Goal: Task Accomplishment & Management: Manage account settings

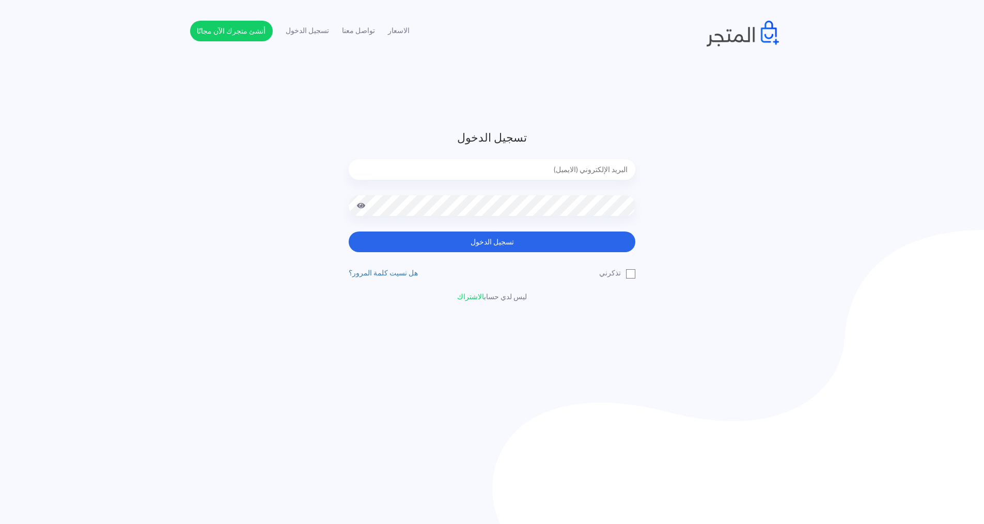
type input "[EMAIL_ADDRESS][DOMAIN_NAME]"
click at [549, 249] on button "تسجيل الدخول" at bounding box center [492, 241] width 287 height 21
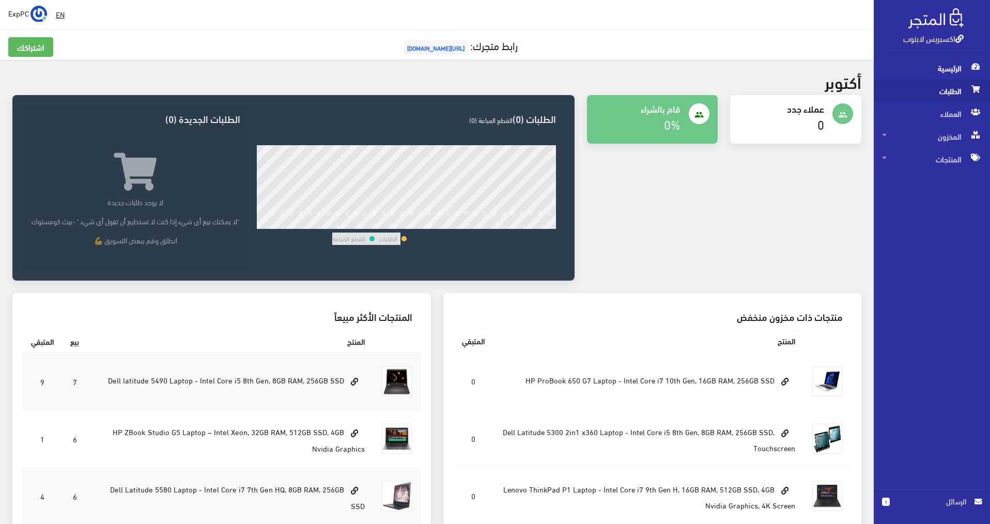
click at [906, 101] on span "الطلبات" at bounding box center [932, 91] width 100 height 23
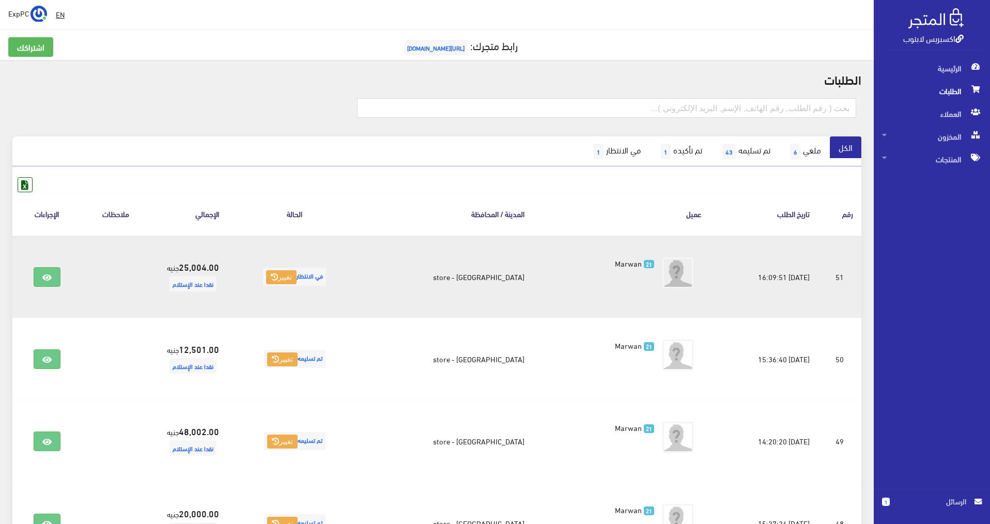
click at [326, 277] on span "في الانتظار تغيير" at bounding box center [294, 277] width 63 height 18
click at [295, 280] on button "تغيير" at bounding box center [281, 277] width 30 height 14
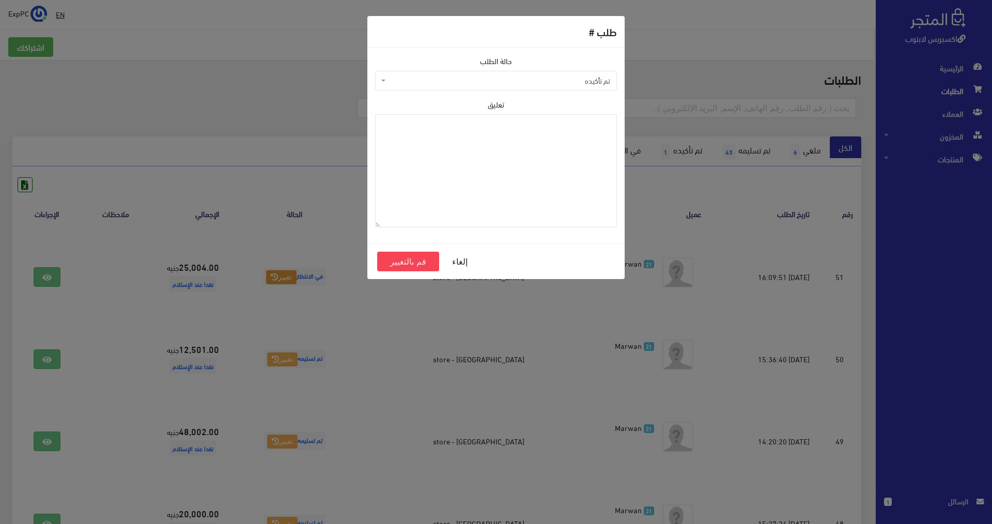
click at [517, 87] on span "تم تأكيده" at bounding box center [496, 81] width 242 height 20
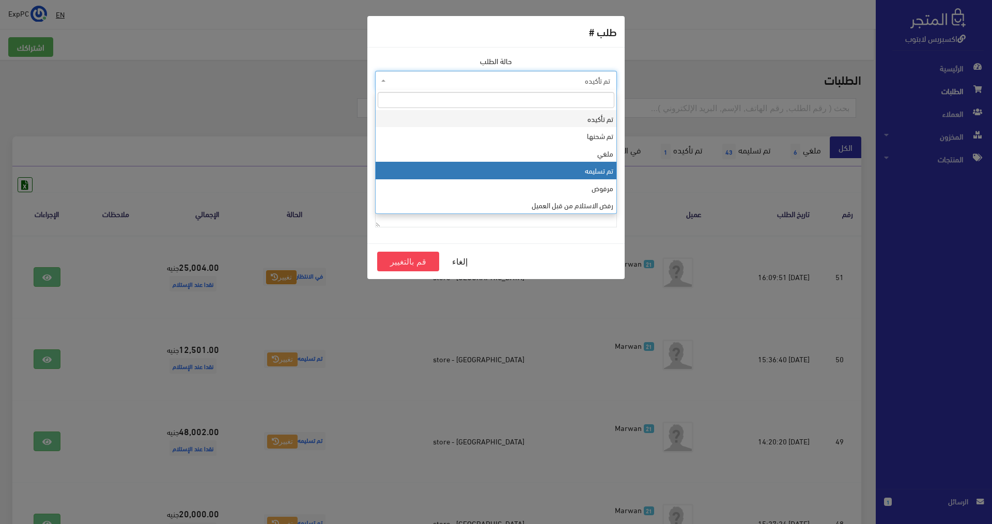
select select "4"
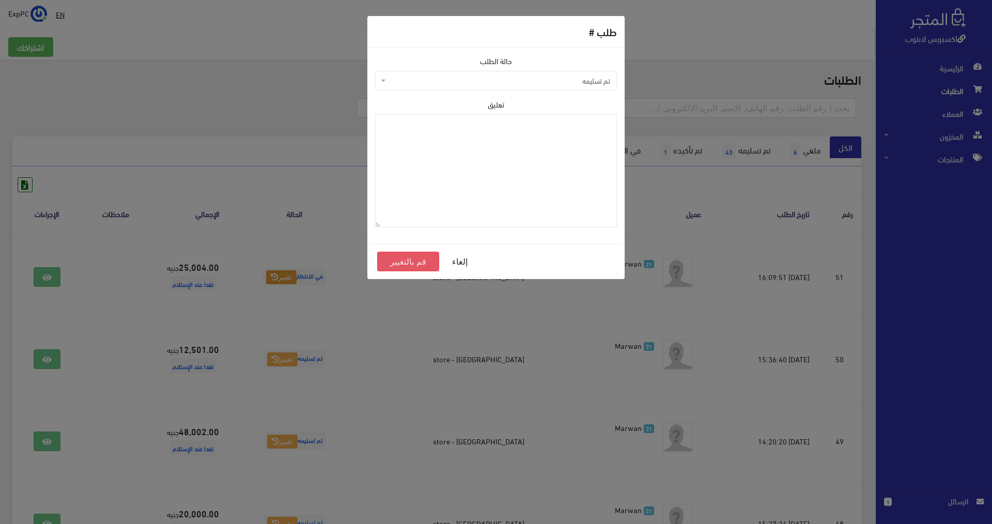
click at [414, 258] on button "قم بالتغيير" at bounding box center [408, 262] width 62 height 20
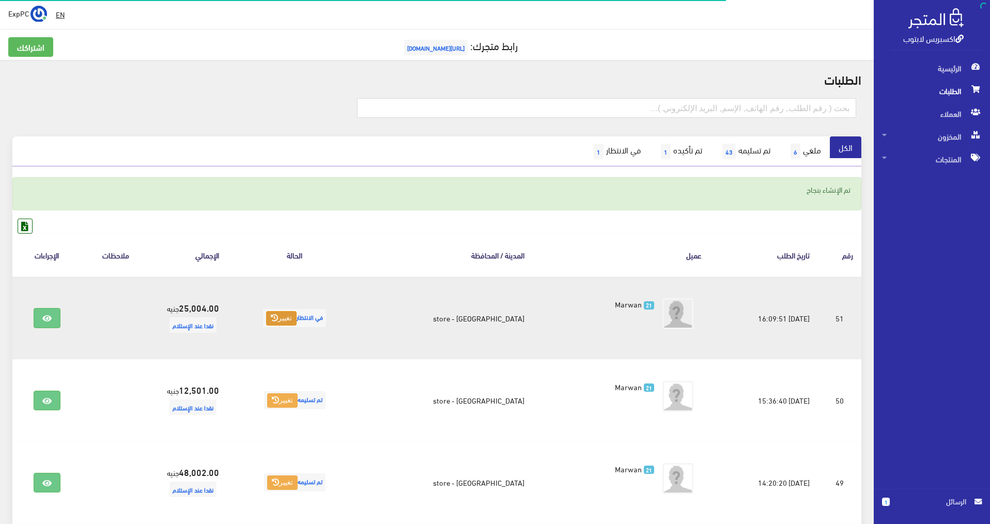
click at [296, 318] on button "تغيير" at bounding box center [281, 318] width 30 height 14
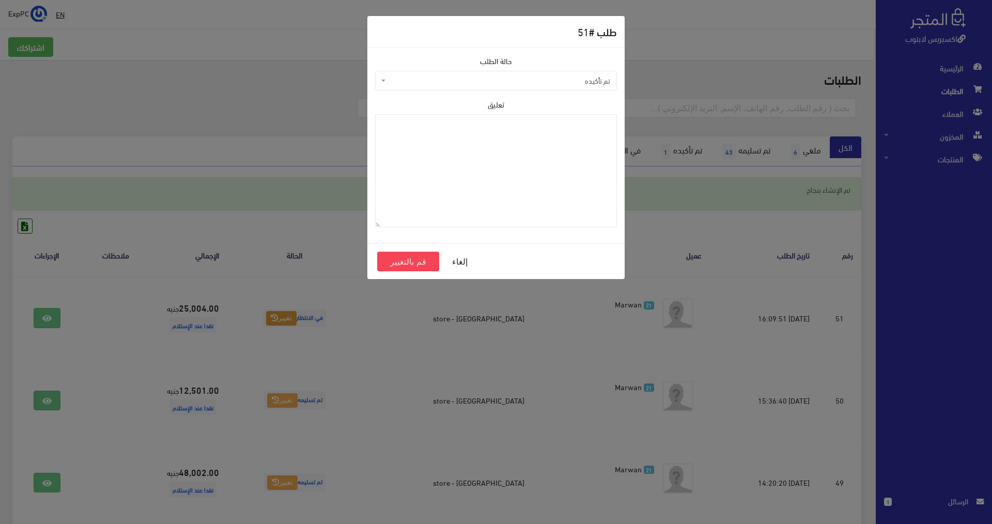
click at [532, 77] on span "تم تأكيده" at bounding box center [499, 80] width 222 height 10
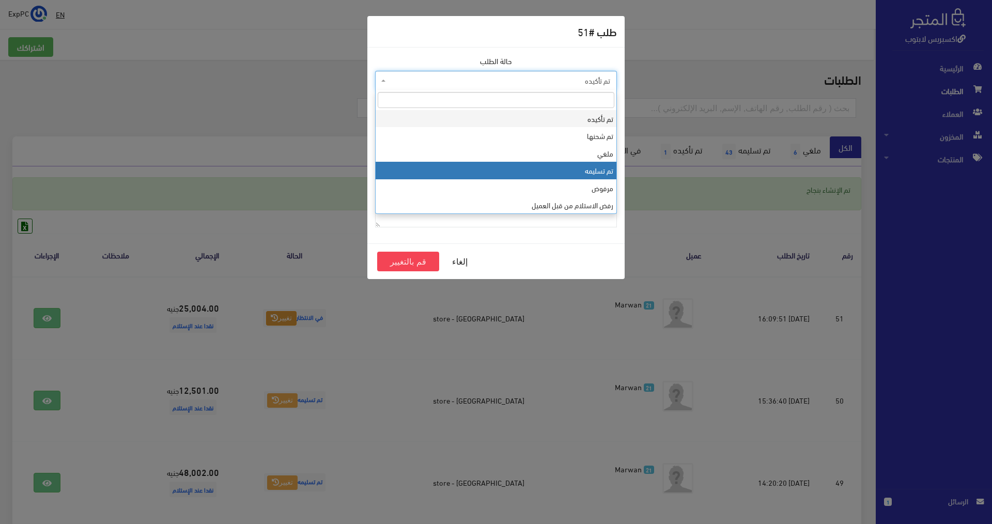
select select "4"
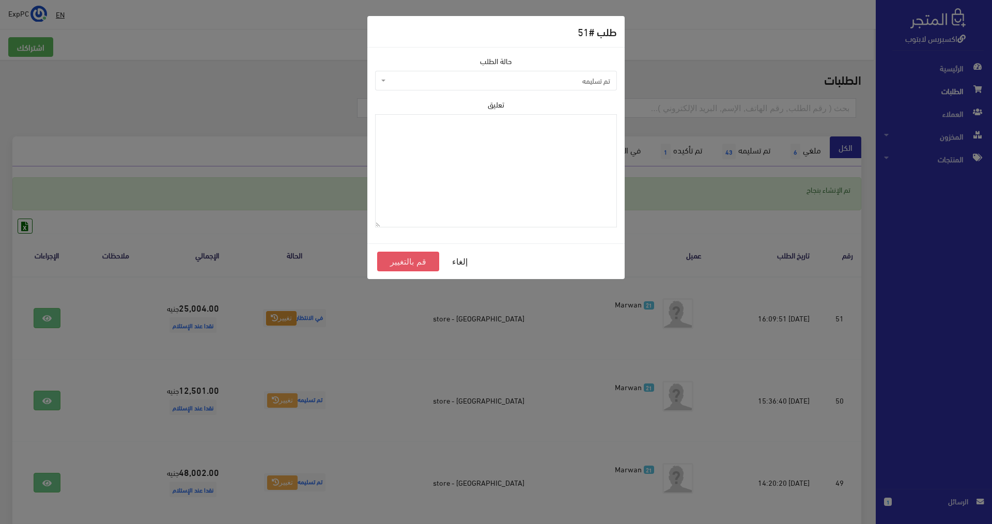
click at [415, 268] on button "قم بالتغيير" at bounding box center [408, 262] width 62 height 20
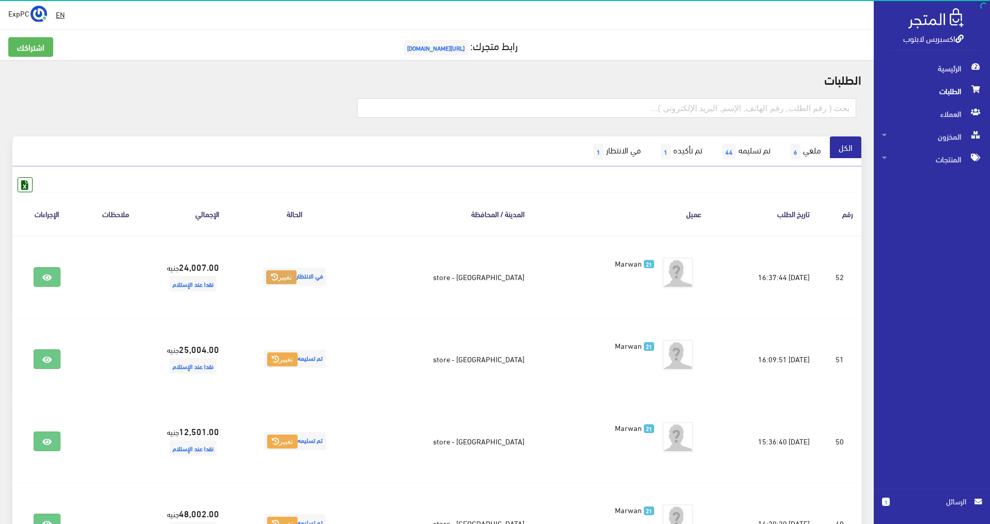
click at [296, 277] on button "تغيير" at bounding box center [281, 277] width 30 height 14
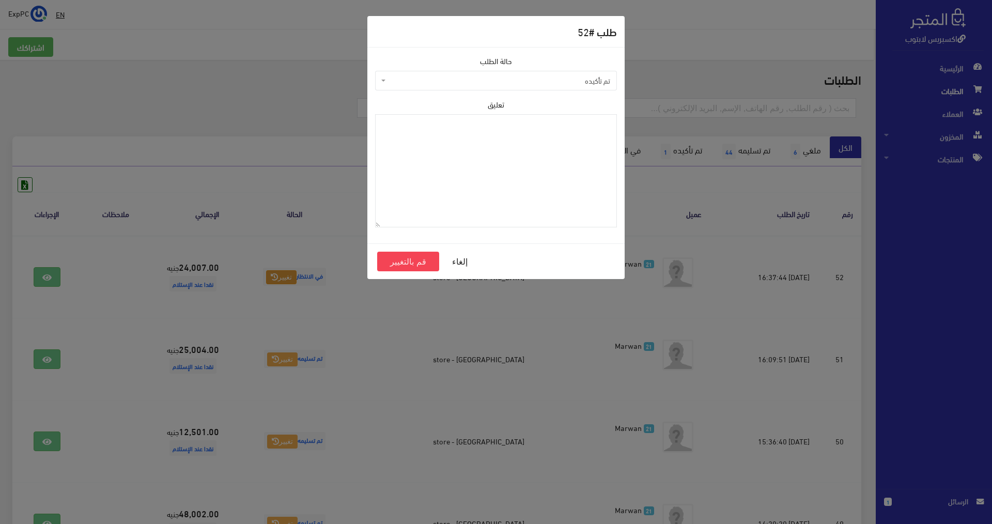
click at [564, 81] on span "تم تأكيده" at bounding box center [499, 80] width 222 height 10
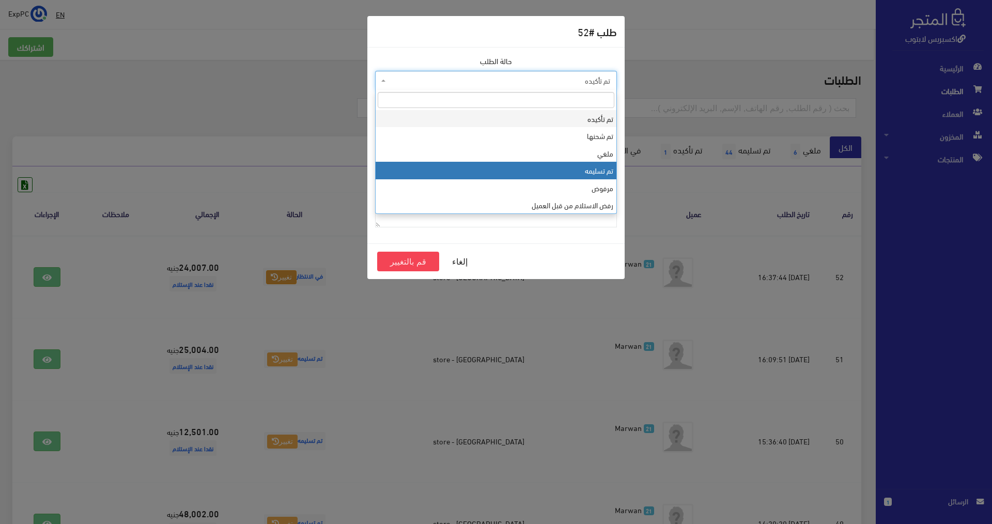
select select "4"
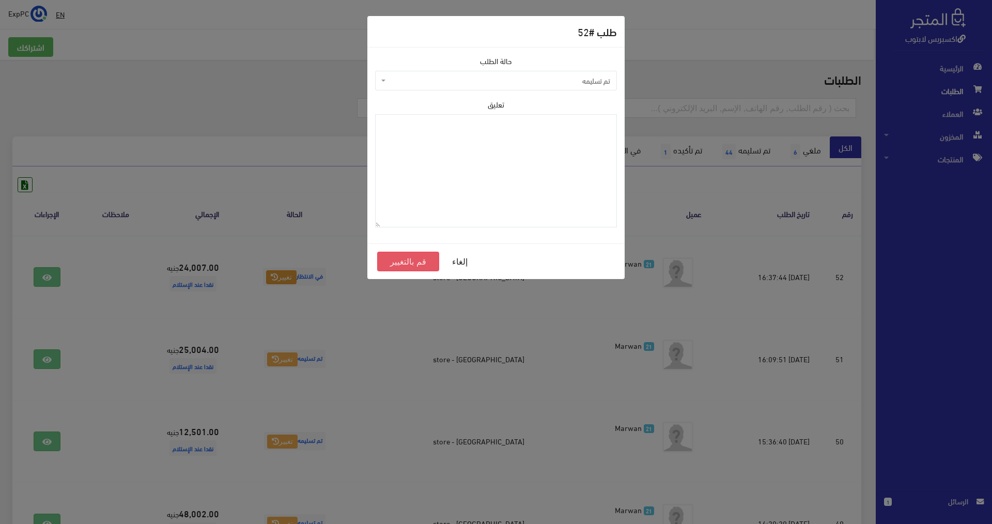
click at [407, 270] on button "قم بالتغيير" at bounding box center [408, 262] width 62 height 20
